Goal: Task Accomplishment & Management: Complete application form

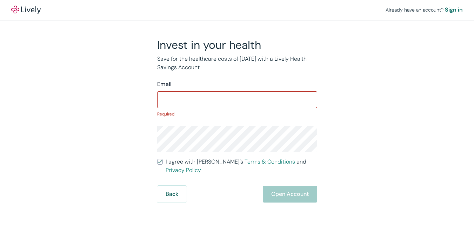
click at [157, 159] on input "I agree with Lively’s Terms & Conditions and Privacy Policy" at bounding box center [160, 162] width 6 height 6
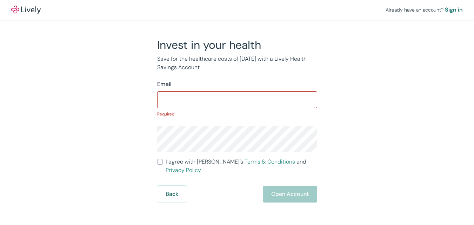
click at [157, 159] on input "I agree with Lively’s Terms & Conditions and Privacy Policy" at bounding box center [160, 162] width 6 height 6
checkbox input "true"
click at [445, 8] on div "Sign in" at bounding box center [454, 10] width 18 height 8
